Goal: Task Accomplishment & Management: Manage account settings

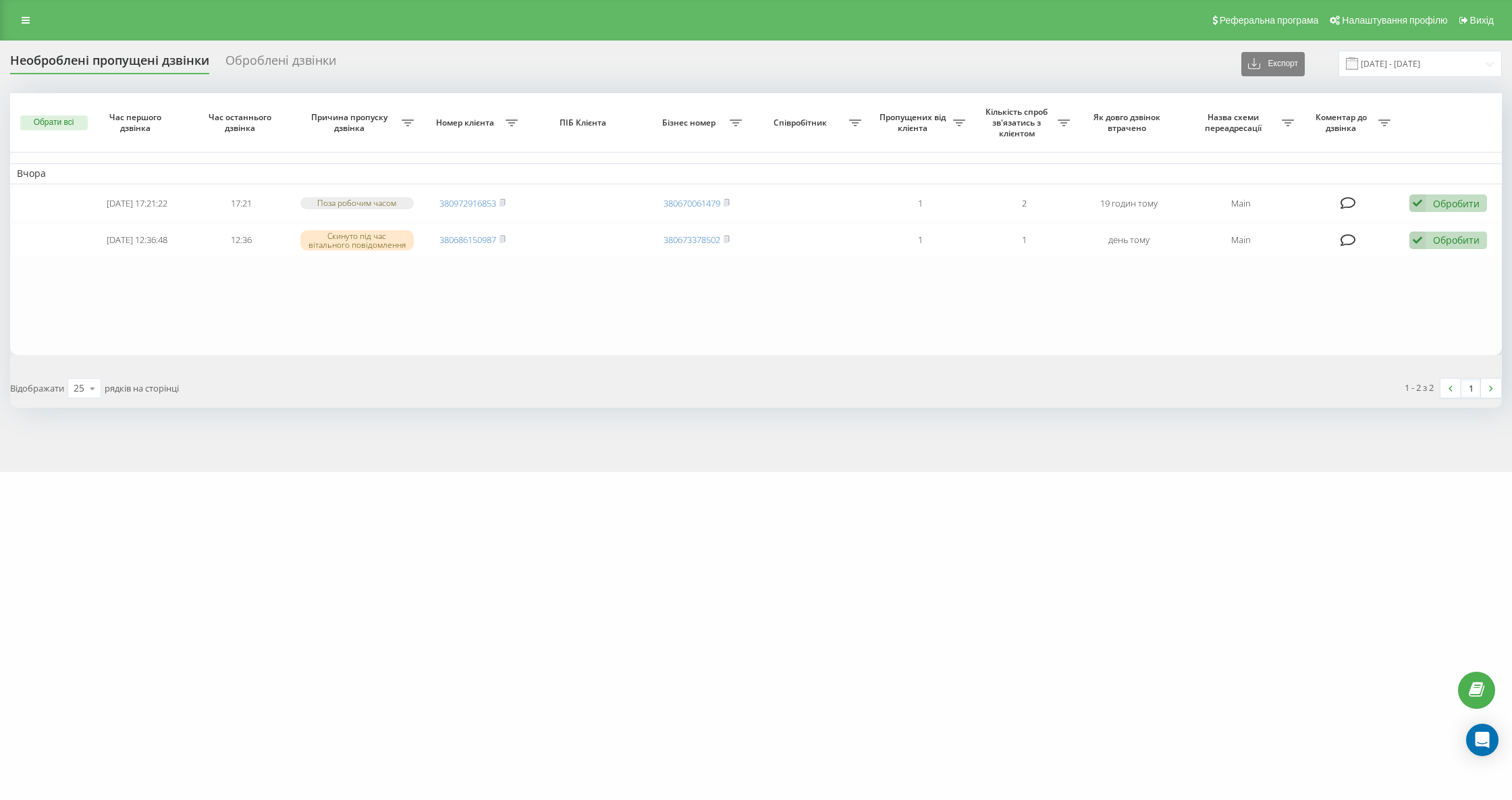
click at [120, 51] on div "Необроблені пропущені дзвінки Оброблені дзвінки Експорт .csv .xlsx 21.08.2025 -…" at bounding box center [756, 64] width 1492 height 26
drag, startPoint x: 147, startPoint y: 63, endPoint x: 139, endPoint y: 65, distance: 8.2
click at [146, 63] on div "Необроблені пропущені дзвінки" at bounding box center [109, 64] width 199 height 21
drag, startPoint x: 136, startPoint y: 70, endPoint x: 140, endPoint y: 76, distance: 7.2
click at [136, 71] on div "Необроблені пропущені дзвінки" at bounding box center [109, 64] width 199 height 21
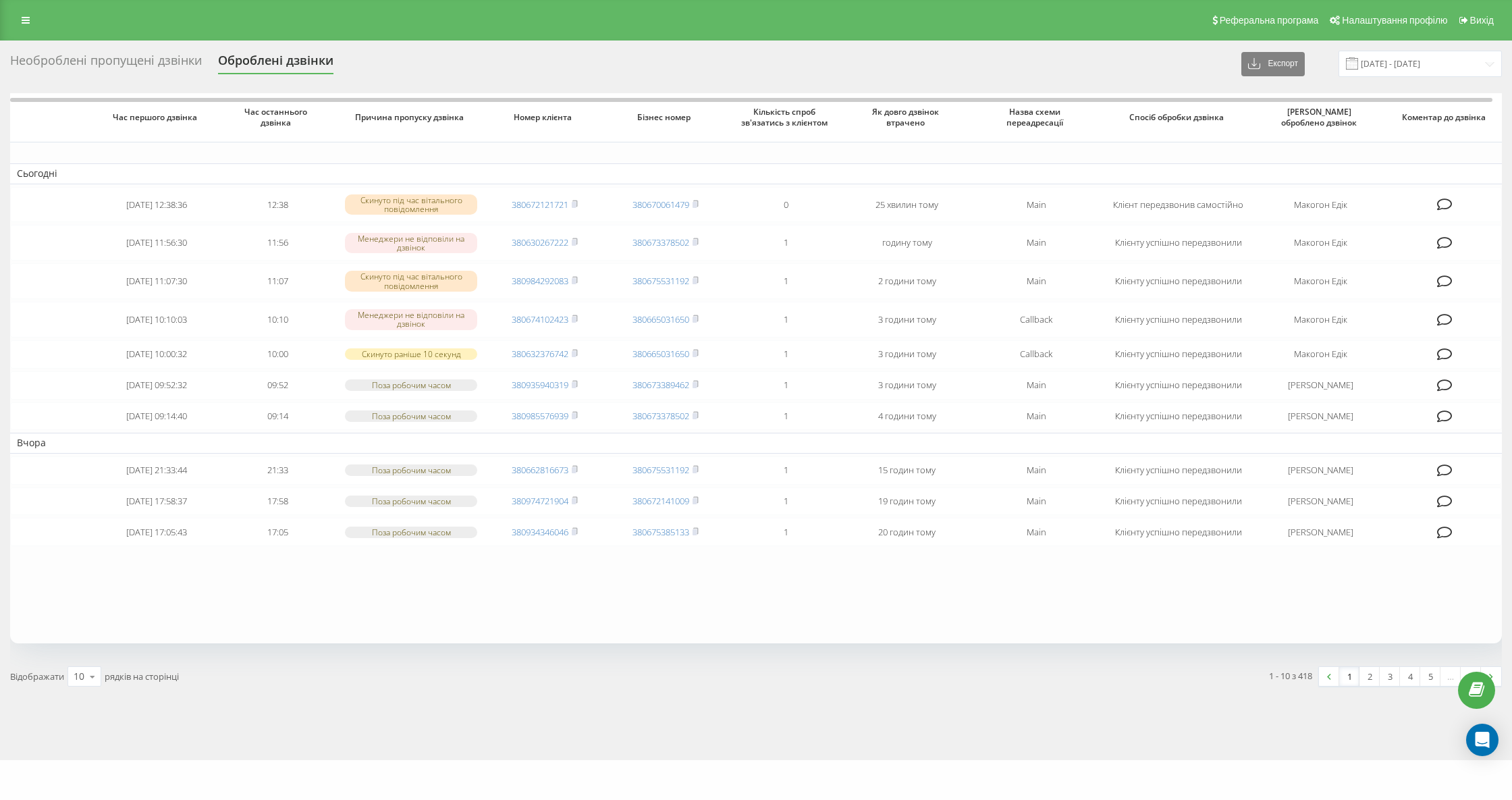
drag, startPoint x: 343, startPoint y: 720, endPoint x: 309, endPoint y: 665, distance: 64.7
click at [343, 720] on div "Час першого дзвінка Час останнього дзвінка Причина пропуску дзвінка Номер клієн…" at bounding box center [756, 421] width 1492 height 657
click at [156, 71] on div "Необроблені пропущені дзвінки" at bounding box center [106, 64] width 191 height 21
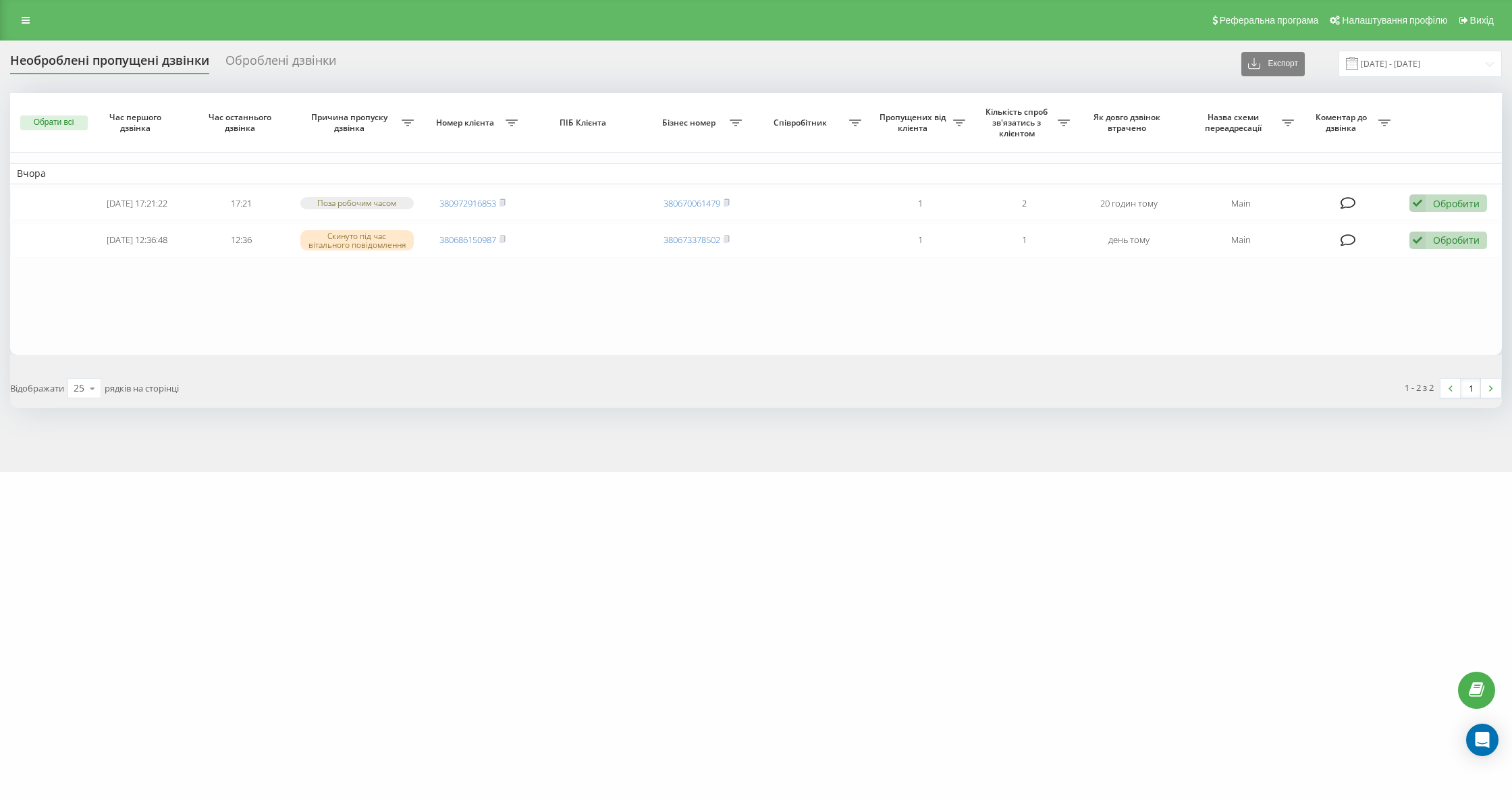
click at [155, 60] on div "Необроблені пропущені дзвінки" at bounding box center [109, 64] width 199 height 21
click at [120, 72] on div "Необроблені пропущені дзвінки" at bounding box center [109, 64] width 199 height 21
click at [103, 69] on div "Необроблені пропущені дзвінки" at bounding box center [109, 64] width 199 height 21
